Goal: Find specific page/section: Find specific page/section

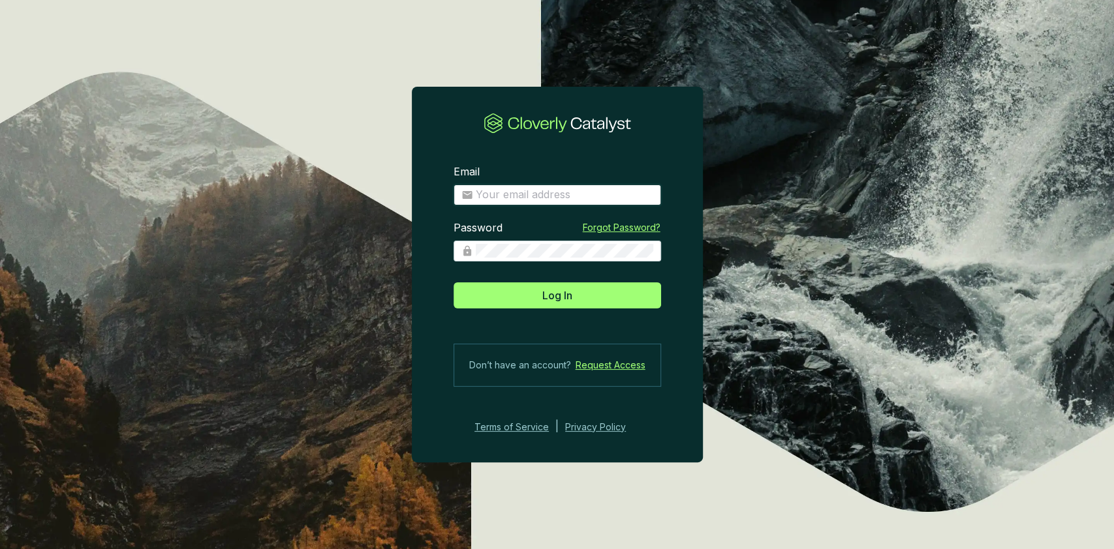
click at [540, 198] on input "Email" at bounding box center [564, 195] width 177 height 14
type input "[EMAIL_ADDRESS][DOMAIN_NAME]"
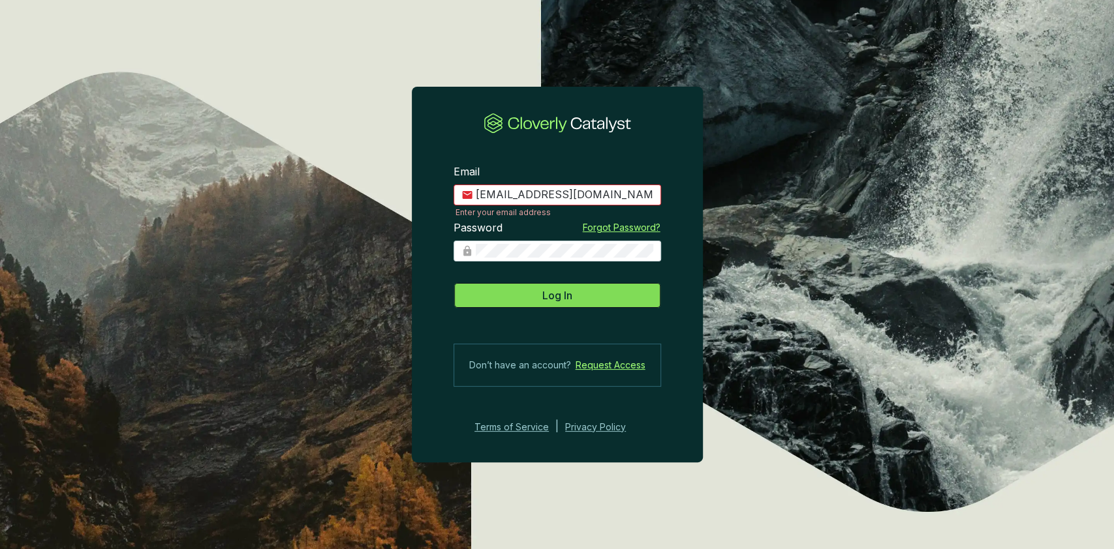
click at [572, 296] on button "Log In" at bounding box center [556, 295] width 207 height 26
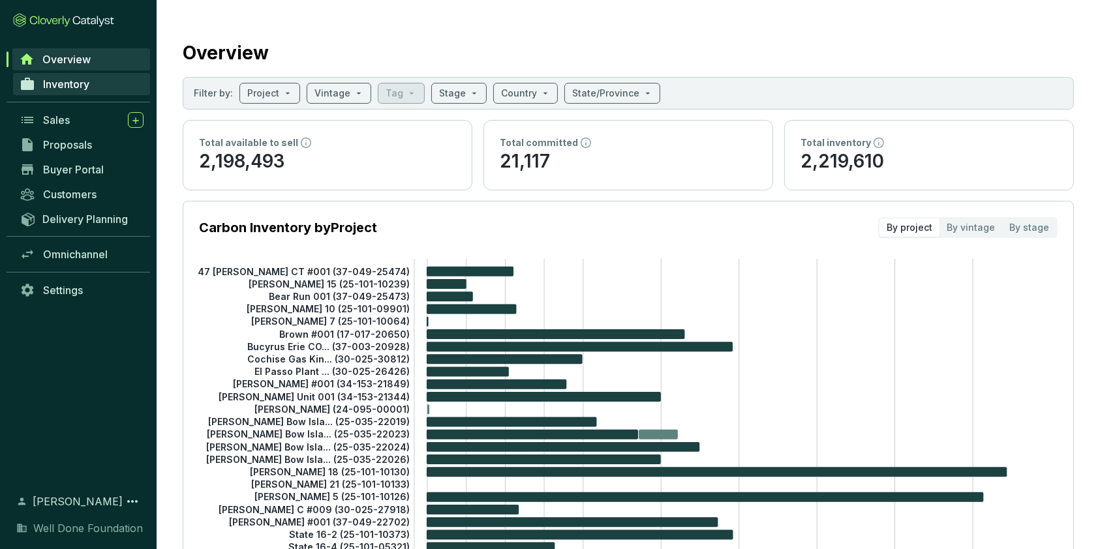
click at [67, 78] on span "Inventory" at bounding box center [66, 84] width 46 height 13
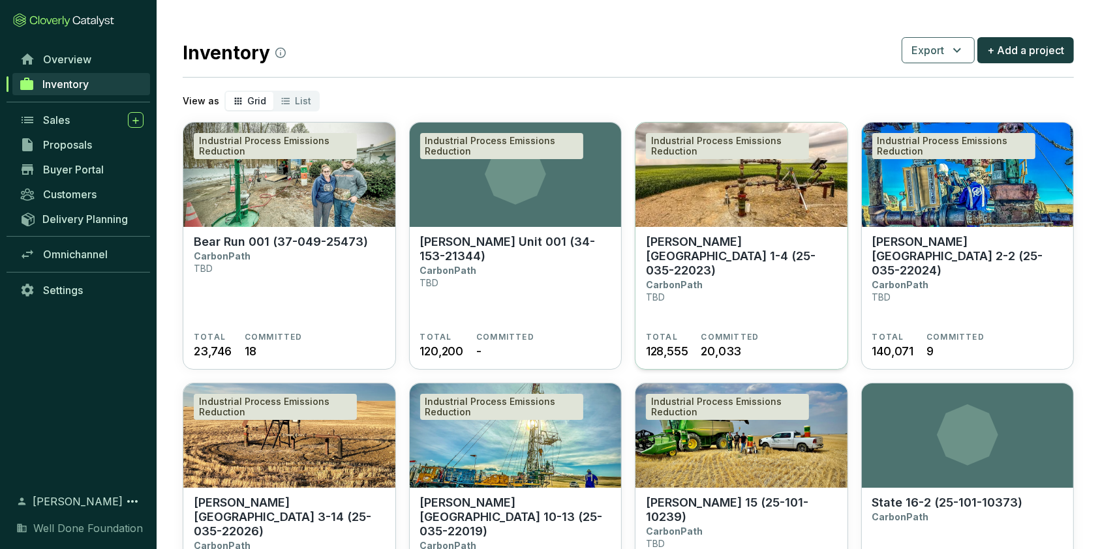
click at [710, 198] on img at bounding box center [741, 175] width 212 height 104
